Goal: Information Seeking & Learning: Find specific fact

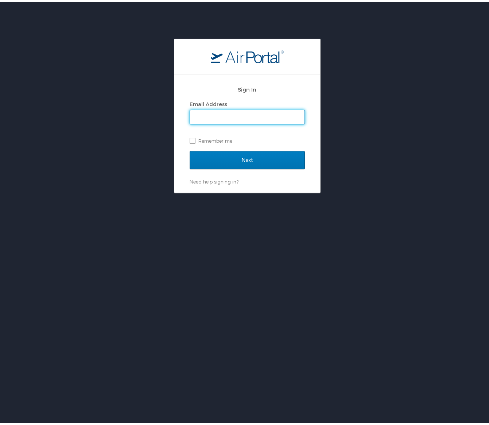
type input "leila@shipmonk.com"
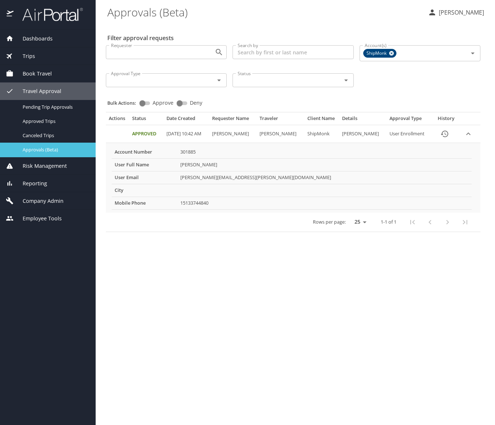
click at [35, 149] on span "Approvals (Beta)" at bounding box center [55, 149] width 64 height 7
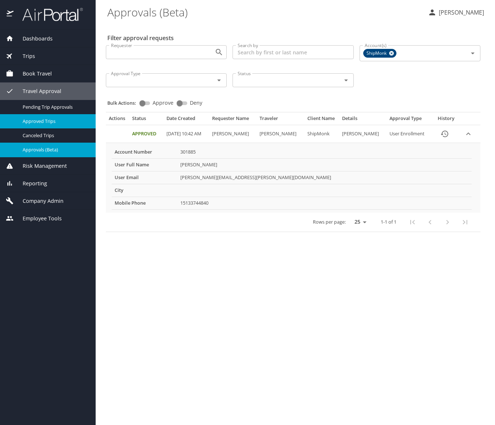
click at [39, 123] on span "Approved Trips" at bounding box center [55, 121] width 64 height 7
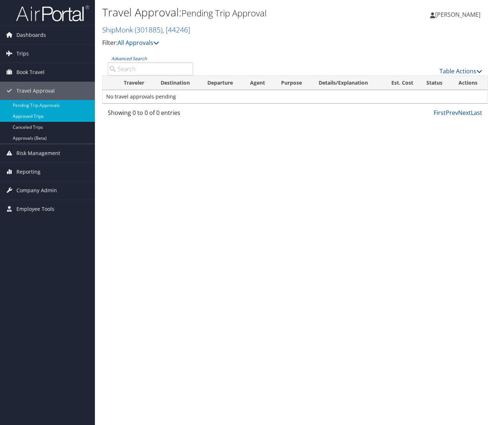
click at [46, 118] on link "Approved Trips" at bounding box center [47, 116] width 95 height 11
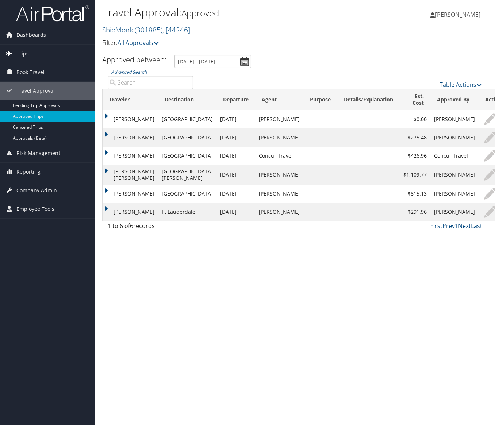
click at [30, 53] on link "Trips" at bounding box center [47, 54] width 95 height 18
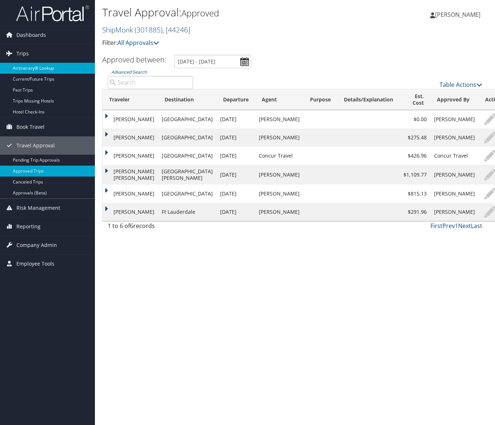
click at [34, 69] on link "Airtinerary® Lookup" at bounding box center [47, 68] width 95 height 11
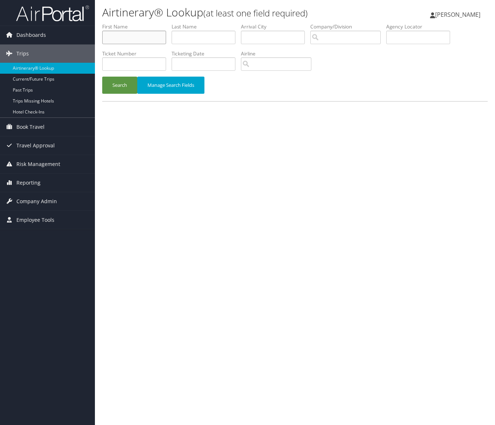
click at [135, 40] on input "text" at bounding box center [134, 38] width 64 height 14
type input "[PERSON_NAME]"
click at [102, 77] on button "Search" at bounding box center [119, 85] width 35 height 17
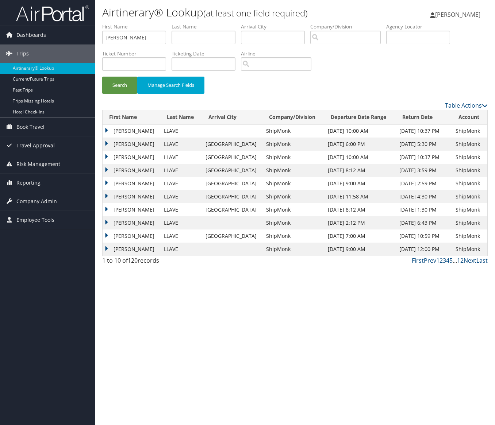
click at [107, 130] on td "[PERSON_NAME]" at bounding box center [132, 130] width 58 height 13
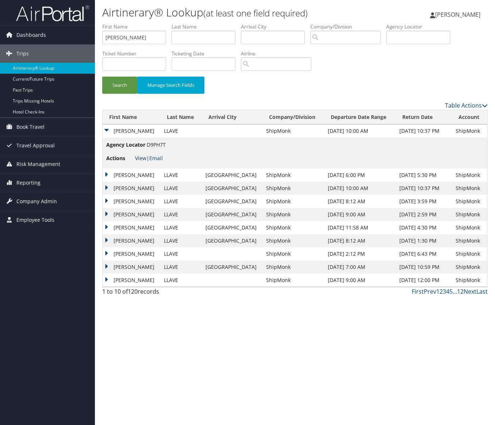
click at [141, 159] on link "View" at bounding box center [140, 158] width 11 height 7
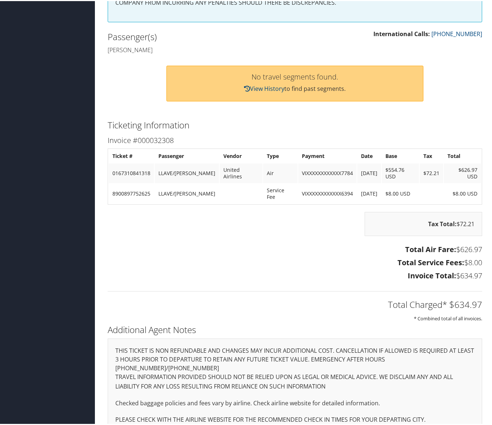
scroll to position [21, 0]
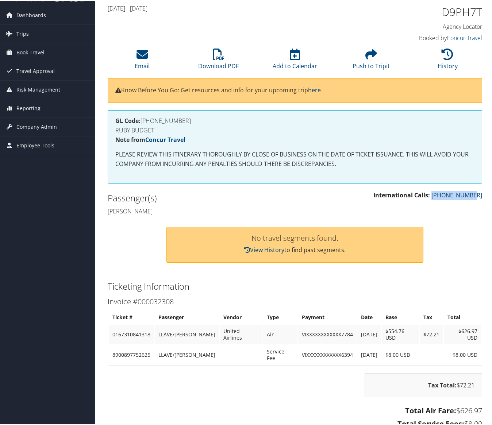
drag, startPoint x: 480, startPoint y: 194, endPoint x: 442, endPoint y: 197, distance: 37.8
click at [442, 197] on div "International Calls: [PHONE_NUMBER]" at bounding box center [391, 198] width 193 height 17
copy link "[PHONE_NUMBER]"
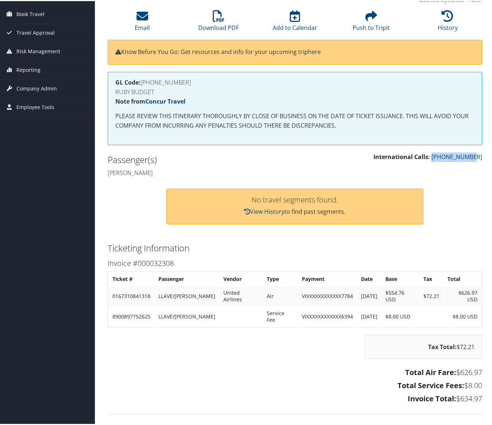
scroll to position [0, 0]
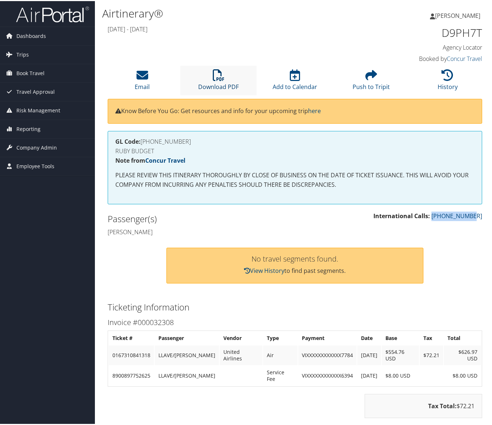
click at [222, 83] on link "Download PDF" at bounding box center [218, 81] width 41 height 18
